Goal: Transaction & Acquisition: Obtain resource

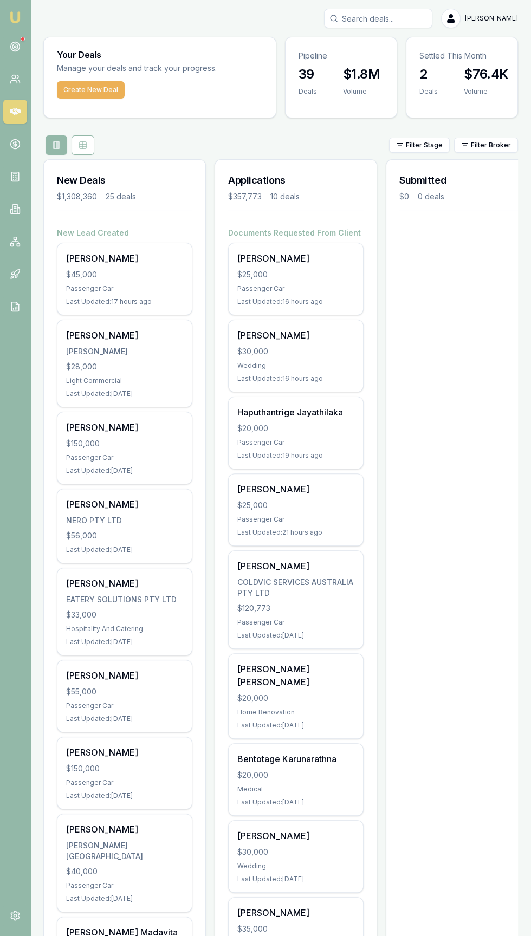
click at [384, 18] on input "Search deals" at bounding box center [378, 18] width 108 height 19
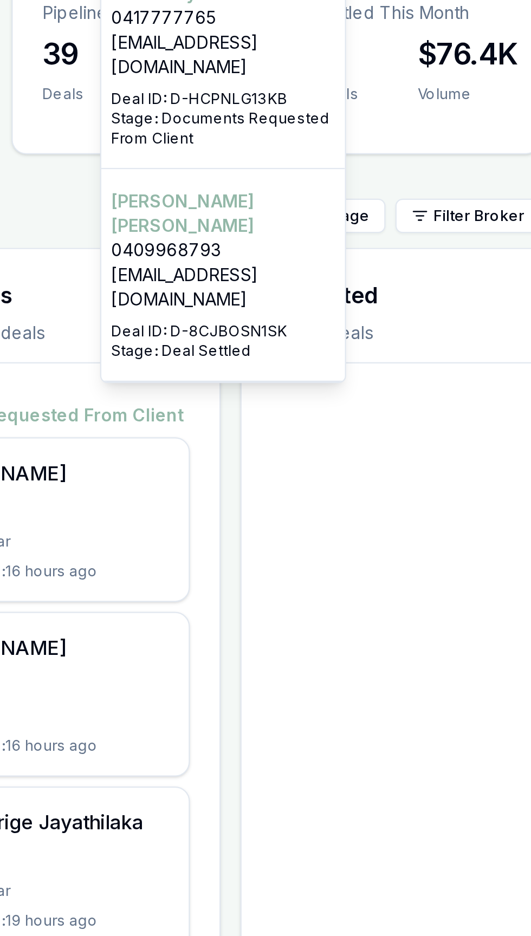
type input "[PERSON_NAME]"
click at [375, 192] on p "Deal ID: D-8CJBOSN1SK" at bounding box center [378, 196] width 99 height 9
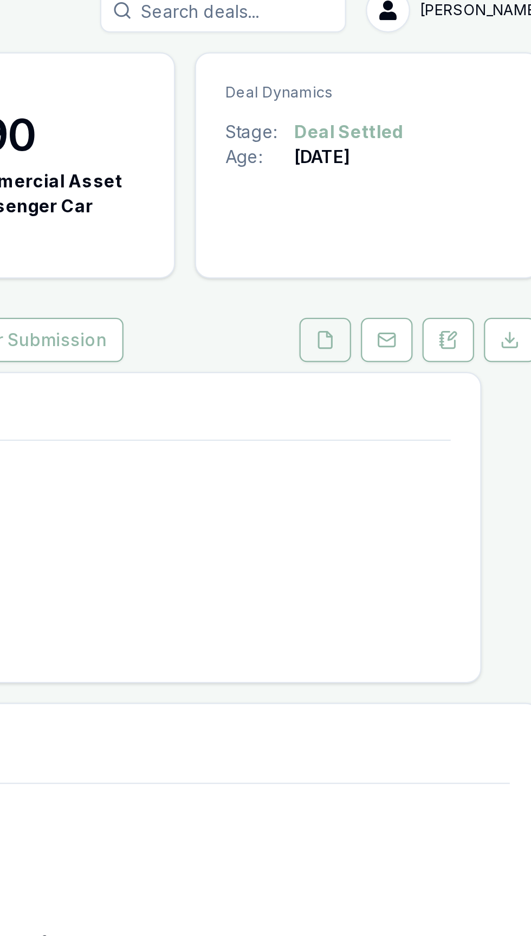
click at [418, 173] on button at bounding box center [423, 163] width 23 height 19
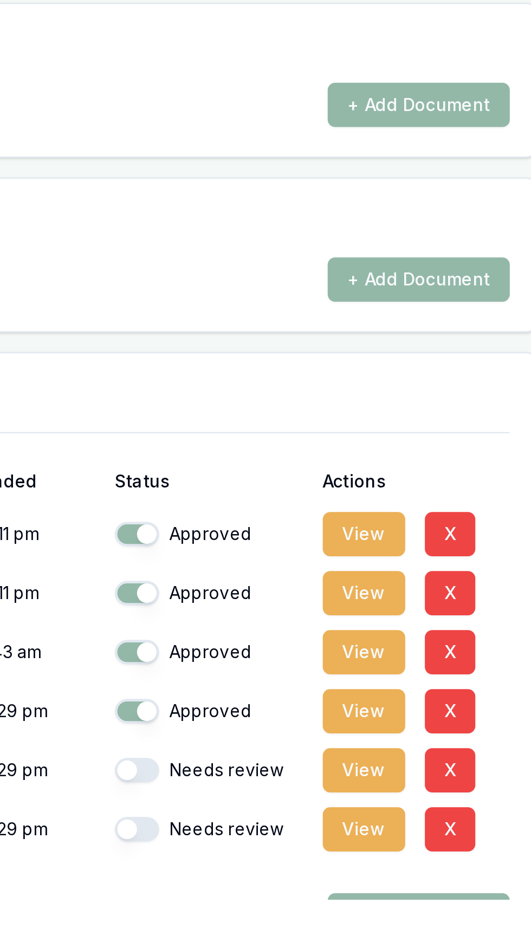
scroll to position [120, 0]
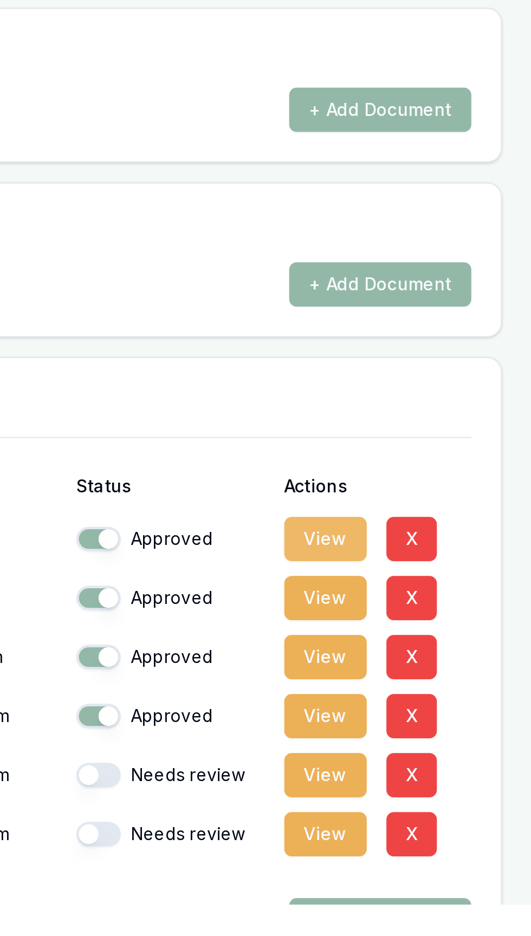
click at [435, 780] on button "View" at bounding box center [440, 774] width 36 height 19
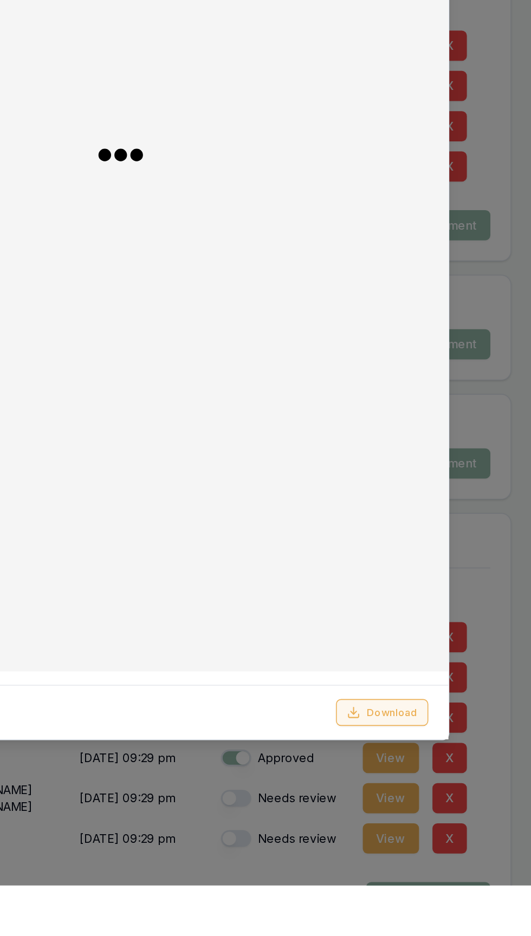
click at [427, 833] on button "Download" at bounding box center [434, 823] width 60 height 17
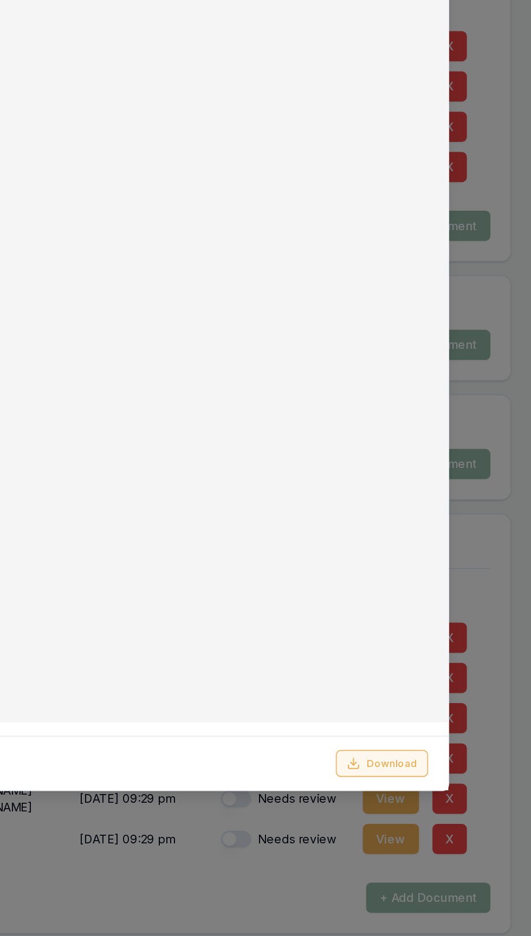
scroll to position [152, 0]
